Goal: Complete application form

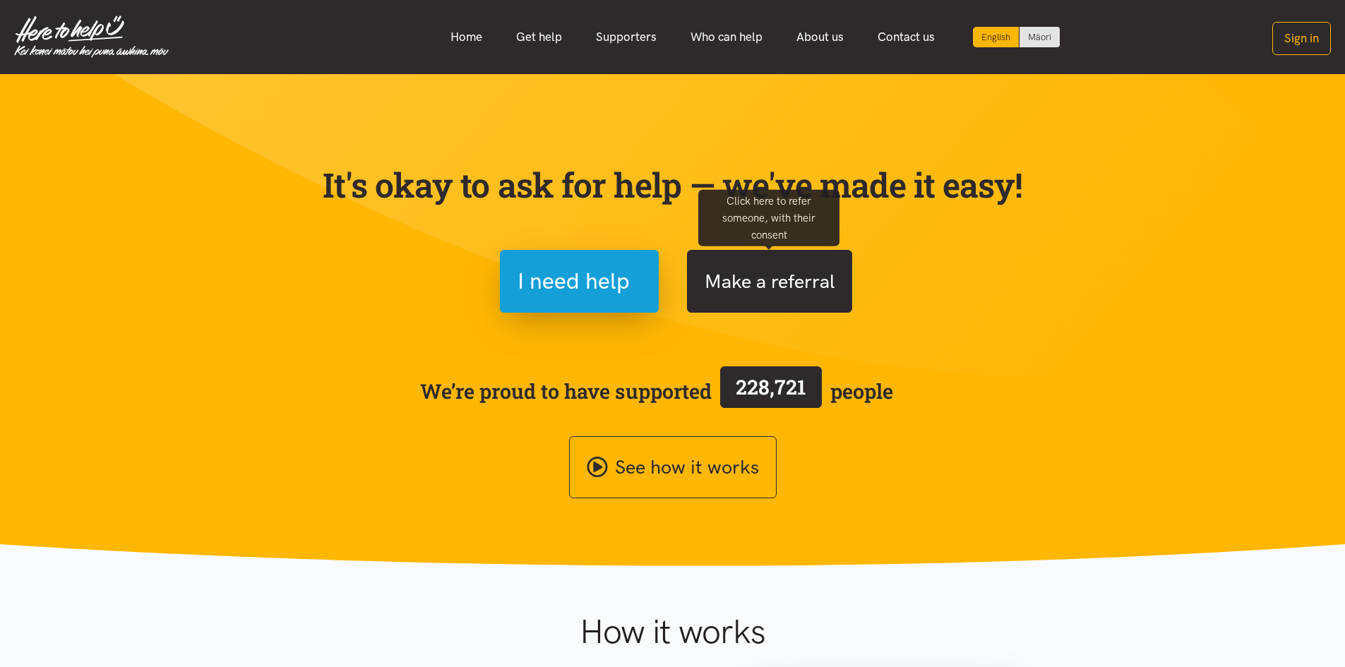
click at [815, 269] on button "Make a referral" at bounding box center [769, 281] width 165 height 63
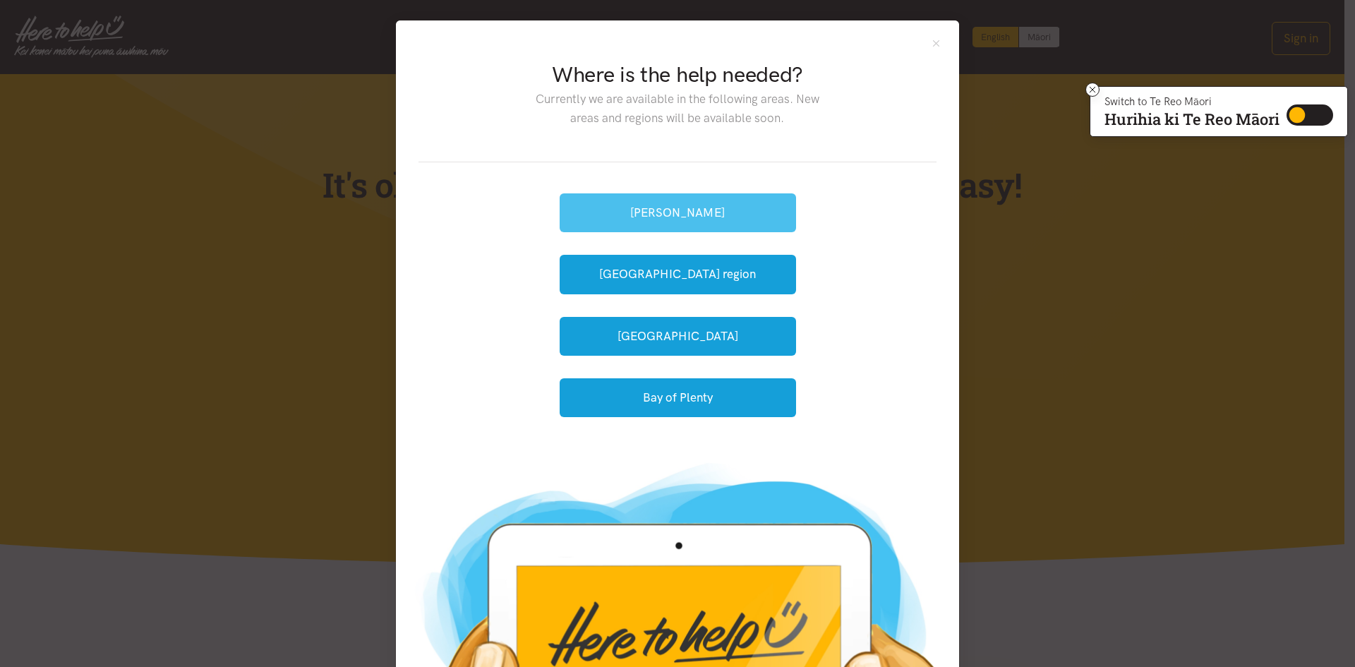
click at [664, 214] on button "[PERSON_NAME]" at bounding box center [678, 212] width 236 height 39
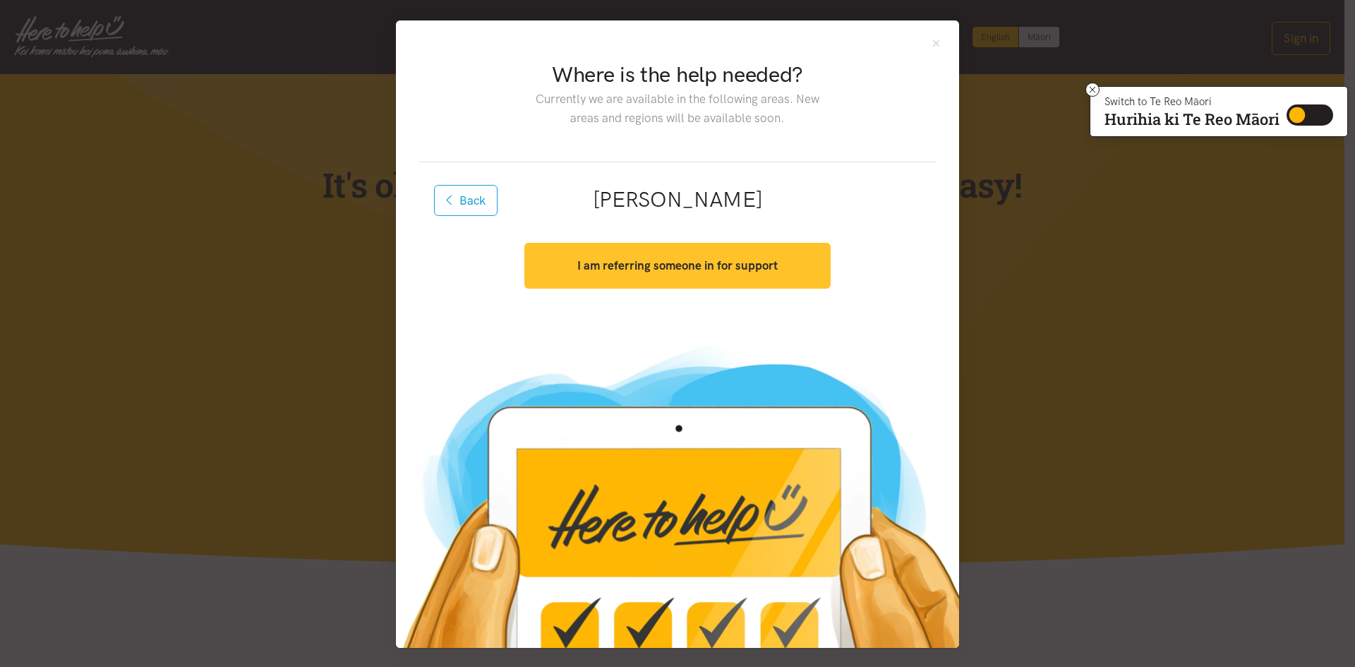
click at [701, 280] on button "I am referring someone in for support" at bounding box center [678, 266] width 306 height 46
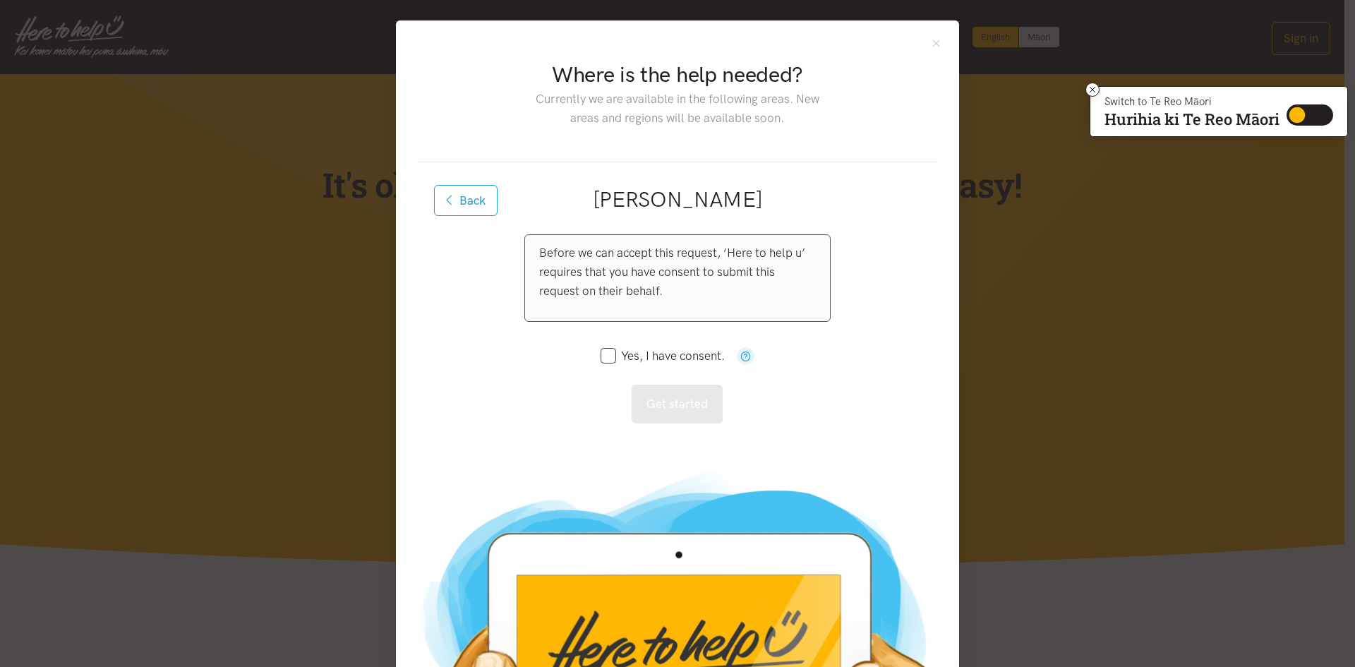
click at [604, 357] on input "Yes, I have consent." at bounding box center [663, 356] width 124 height 12
checkbox input "true"
click at [657, 399] on button "Get started" at bounding box center [677, 404] width 91 height 39
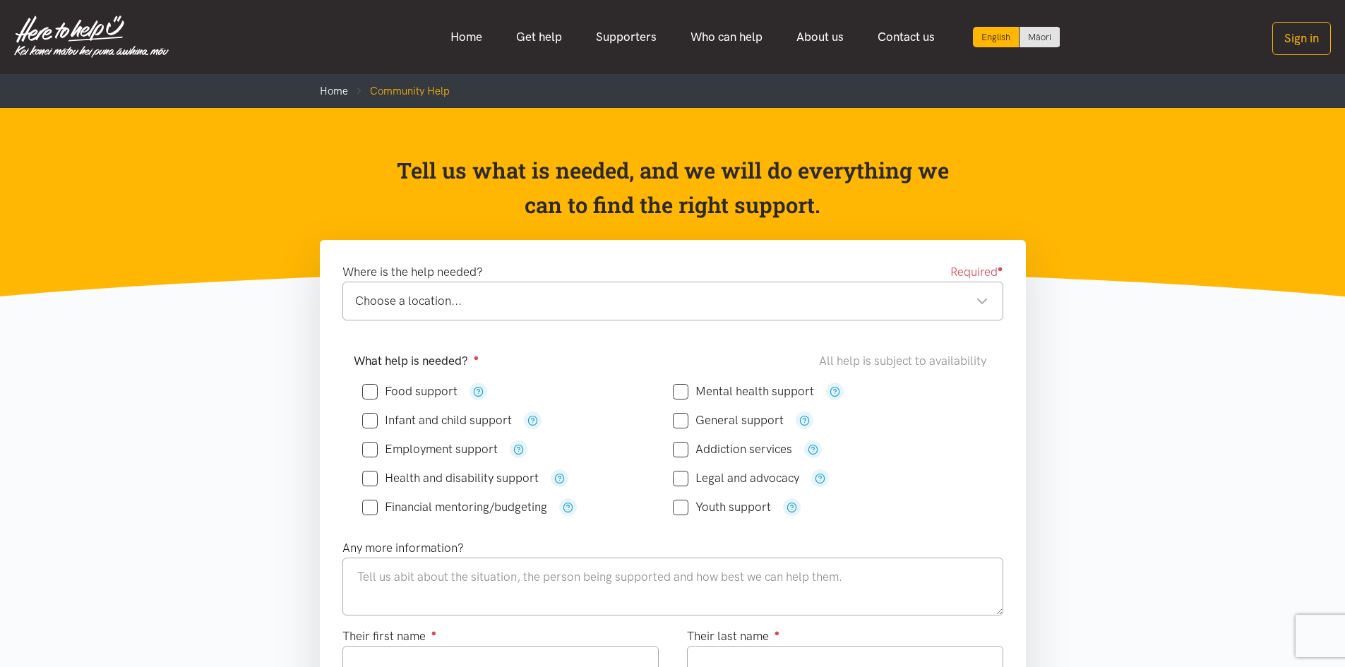
scroll to position [71, 0]
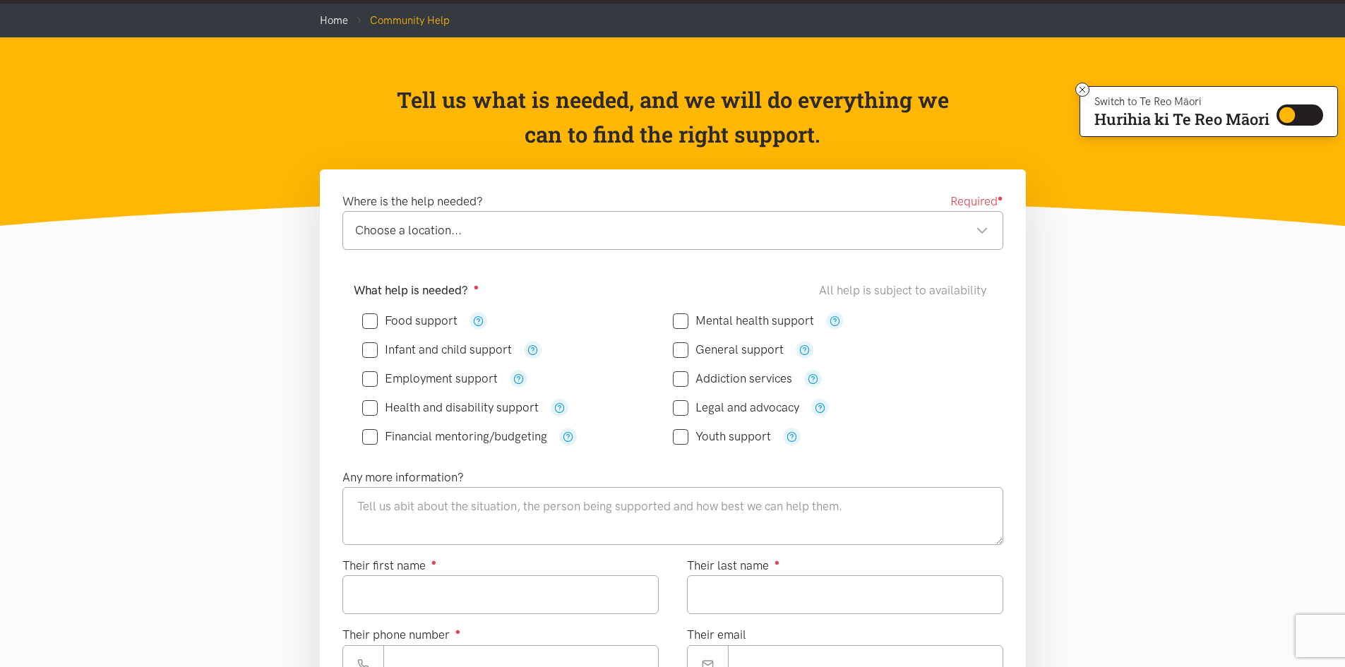
click at [366, 318] on input "Food support" at bounding box center [409, 321] width 95 height 12
checkbox input "true"
click at [969, 224] on div "Choose a location..." at bounding box center [671, 230] width 633 height 19
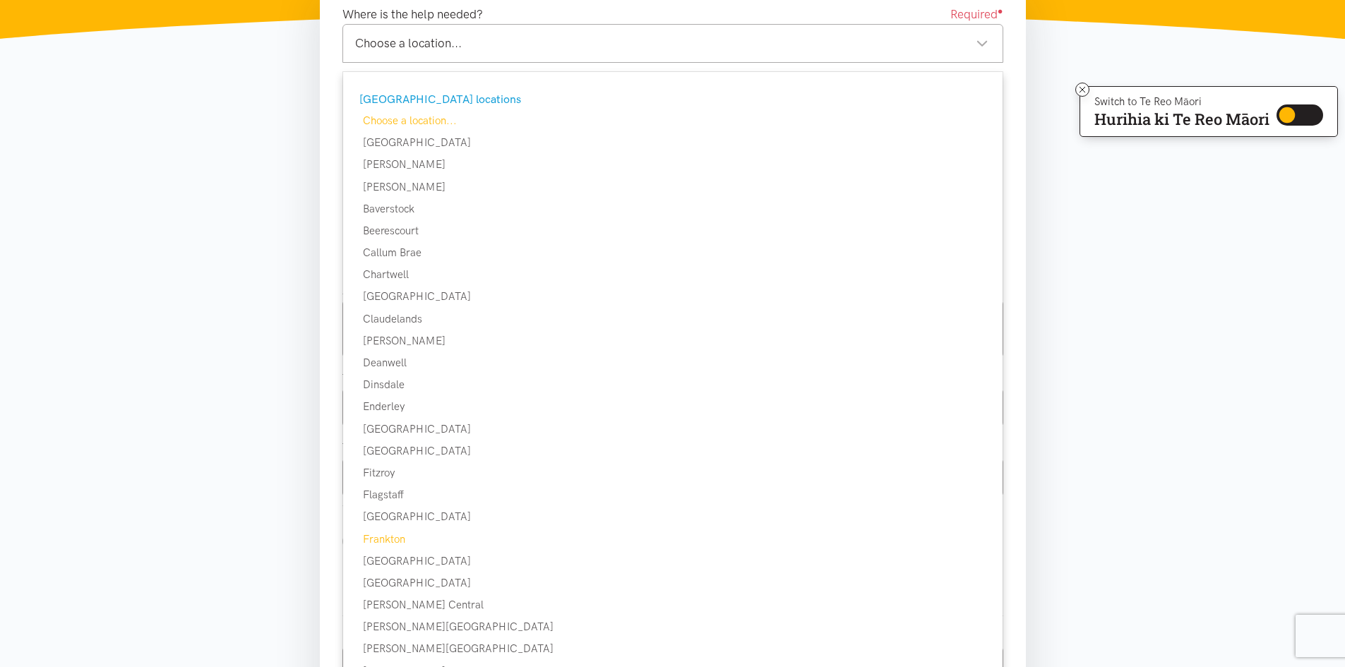
scroll to position [282, 0]
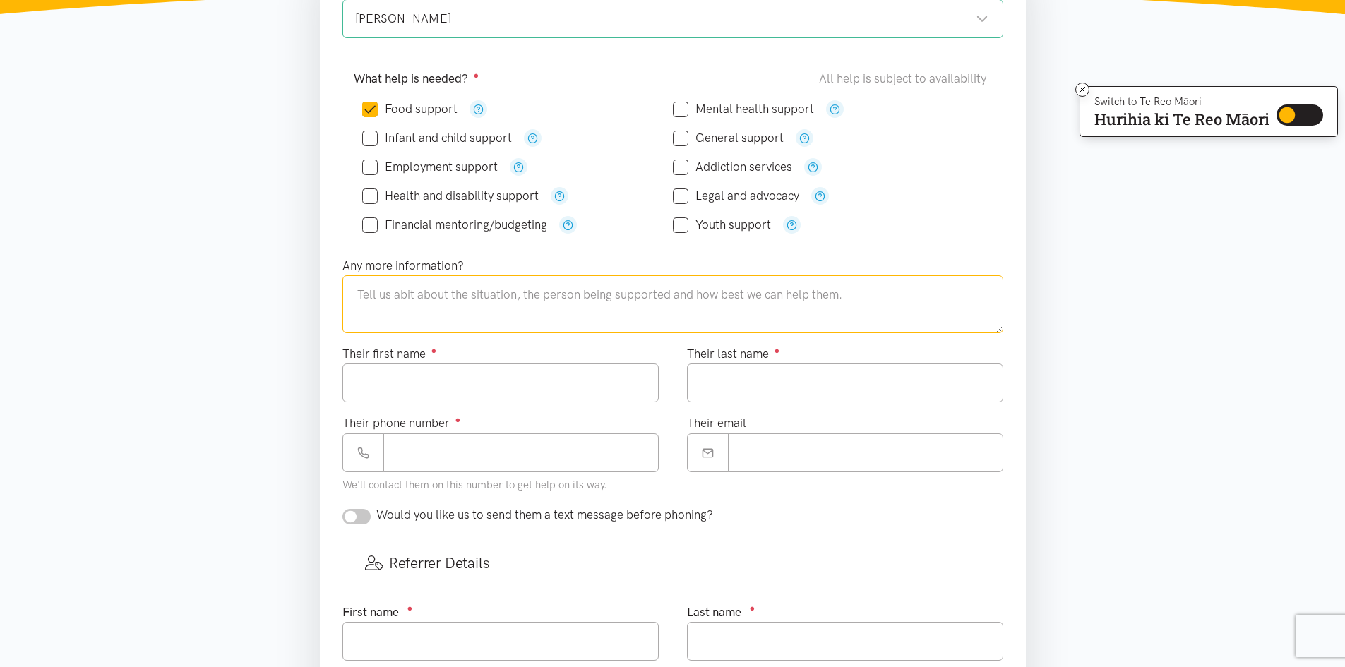
click at [537, 306] on textarea at bounding box center [672, 304] width 661 height 58
click at [500, 376] on input "Their first name ●" at bounding box center [500, 383] width 316 height 39
type input "****"
type input "*********"
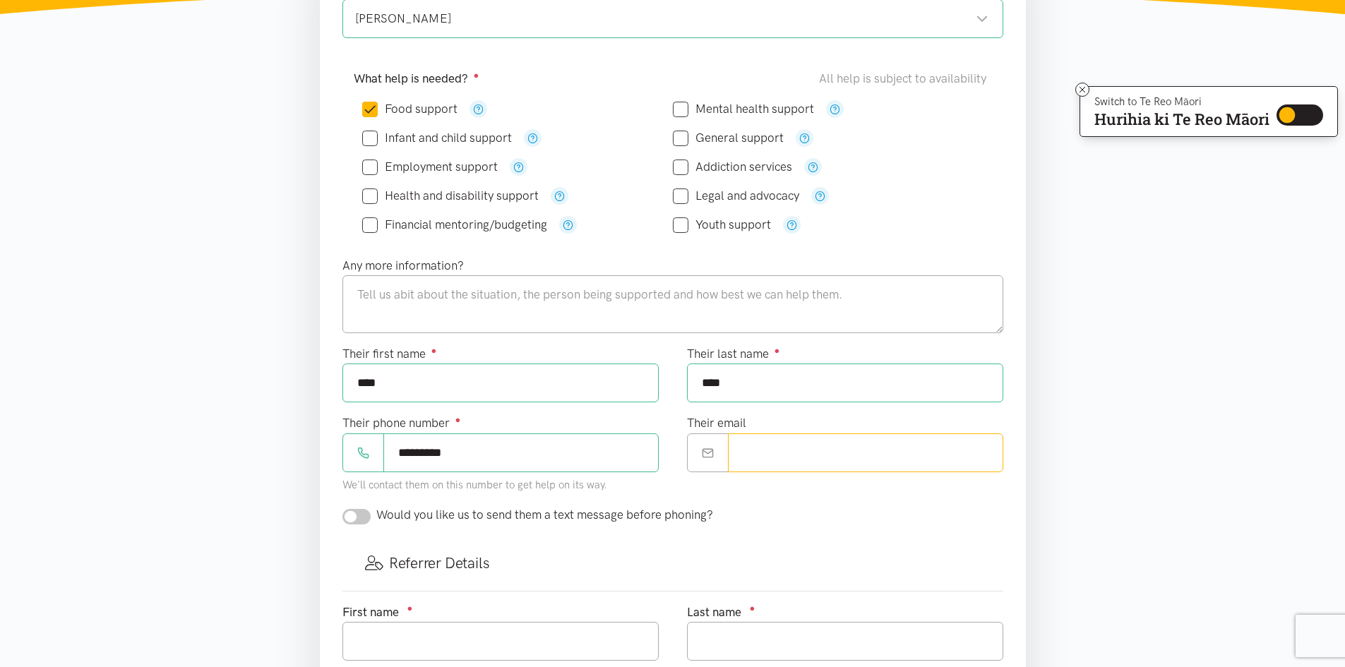
click at [856, 460] on input "Their email" at bounding box center [865, 452] width 275 height 39
type input "*"
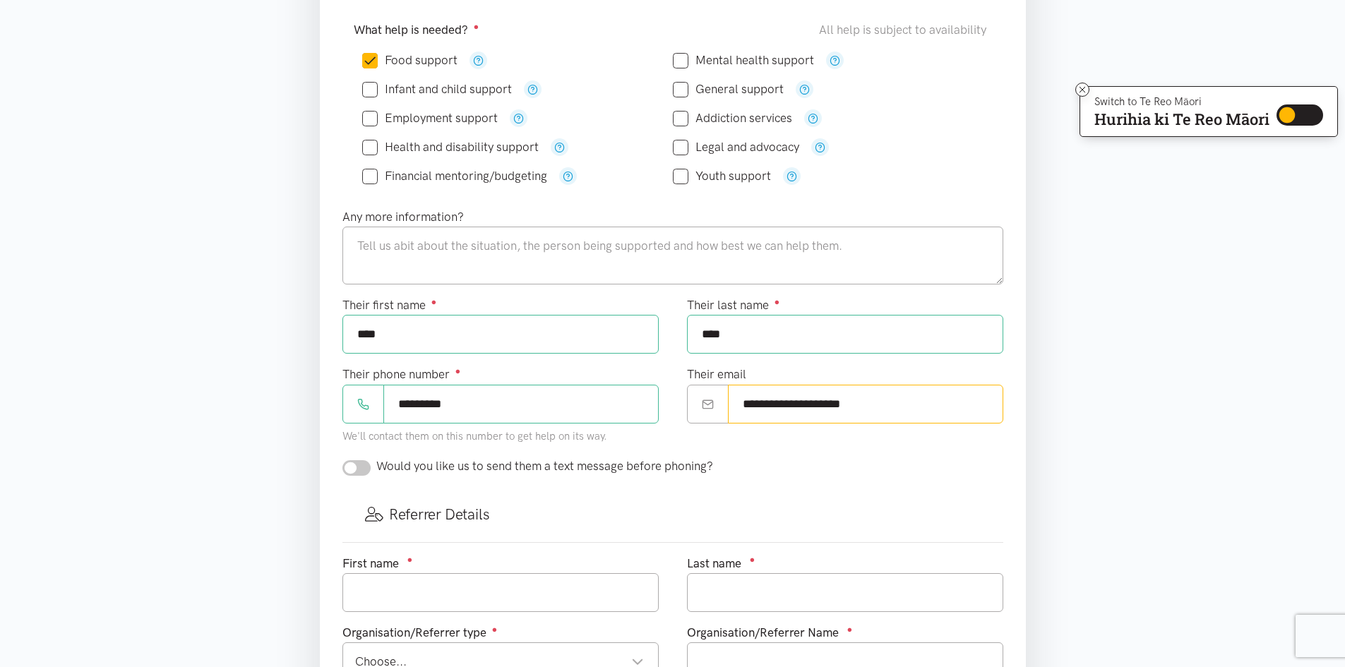
scroll to position [353, 0]
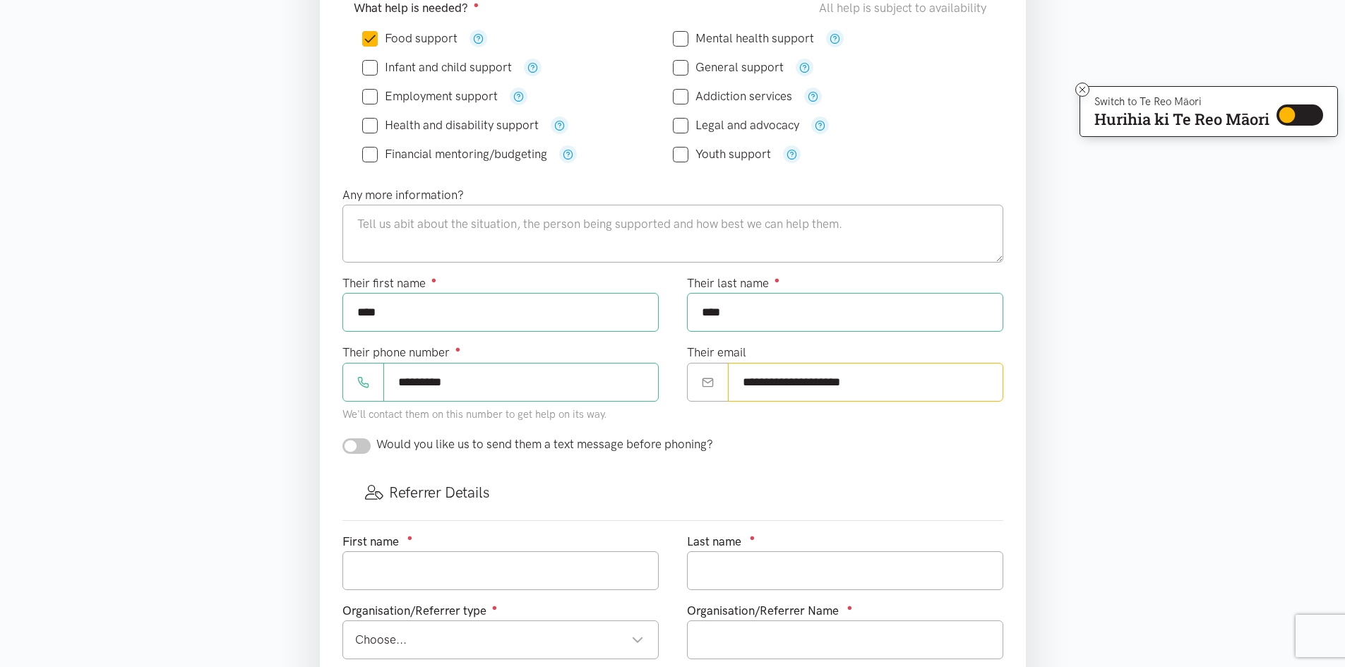
type input "**********"
drag, startPoint x: 558, startPoint y: 568, endPoint x: 559, endPoint y: 548, distance: 19.8
click at [559, 548] on div "First name ●" at bounding box center [500, 561] width 316 height 58
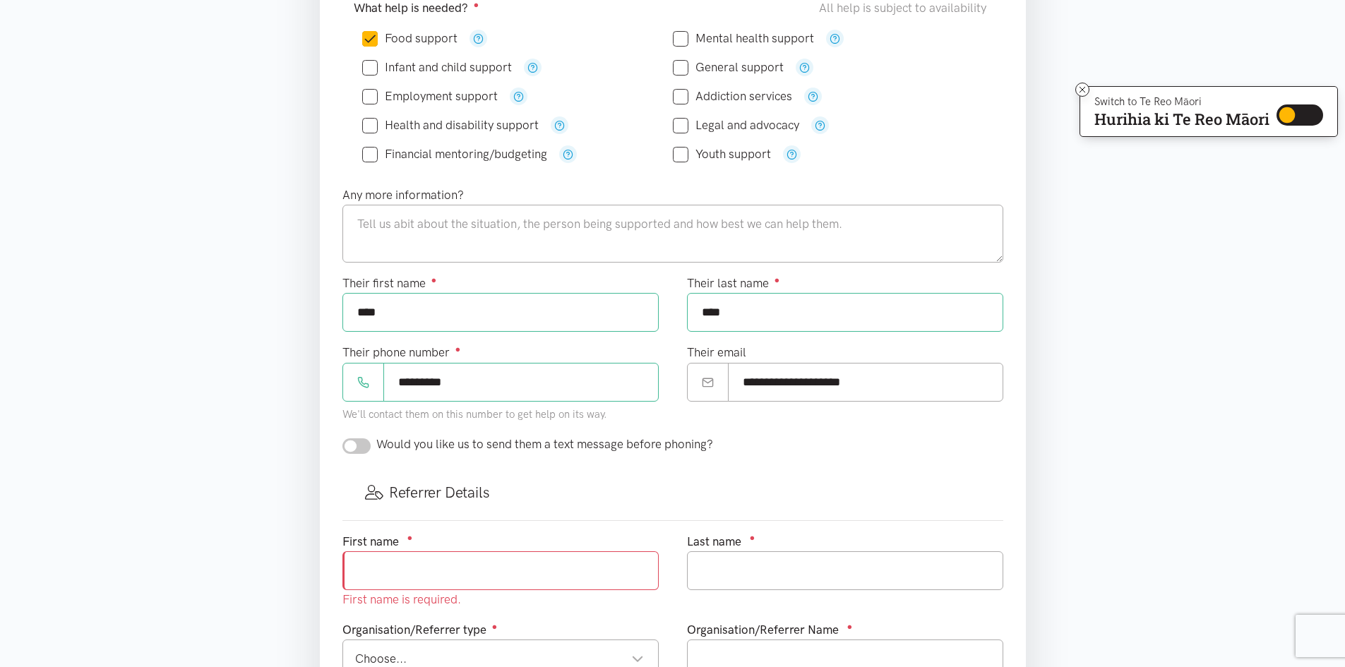
click at [173, 453] on section "Where is the help needed? Required ● [PERSON_NAME] [GEOGRAPHIC_DATA] [GEOGRAPHI…" at bounding box center [672, 425] width 1345 height 1076
